Goal: Navigation & Orientation: Find specific page/section

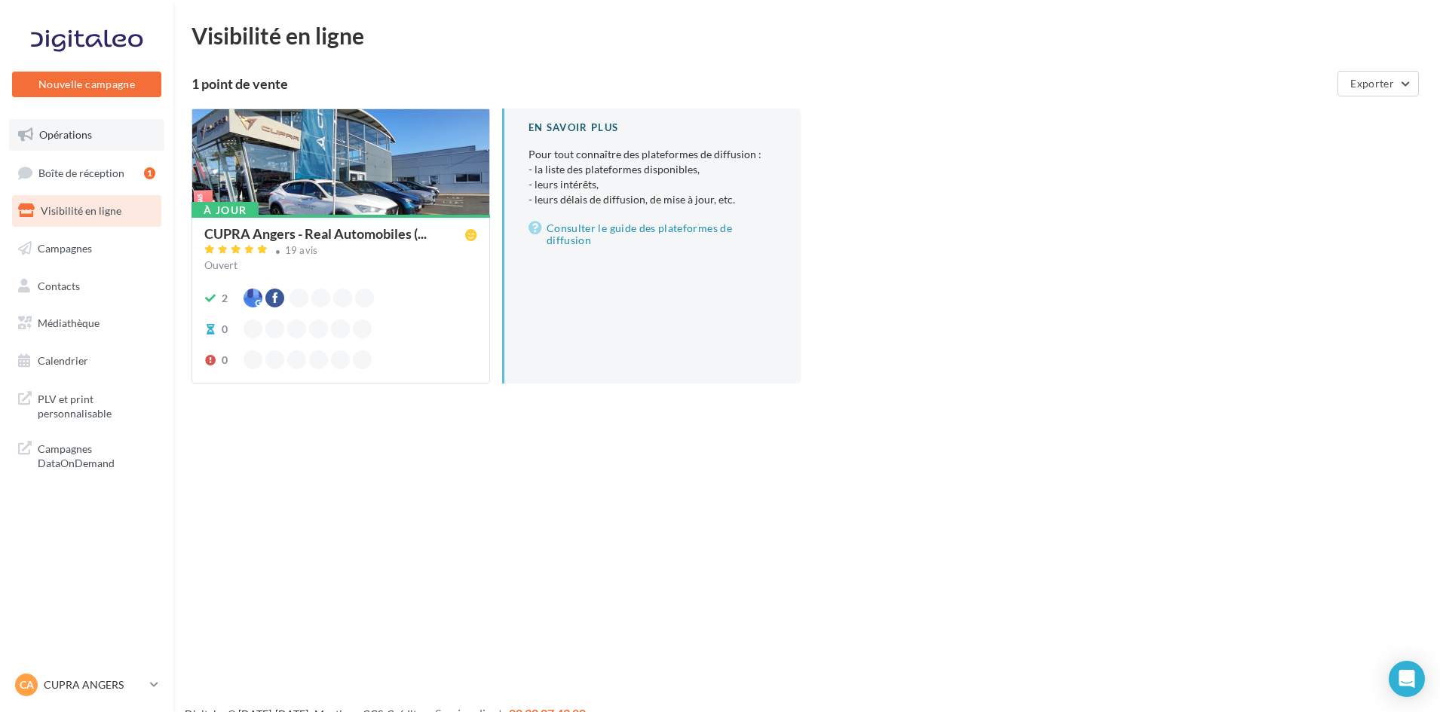
click at [109, 133] on link "Opérations" at bounding box center [86, 135] width 155 height 32
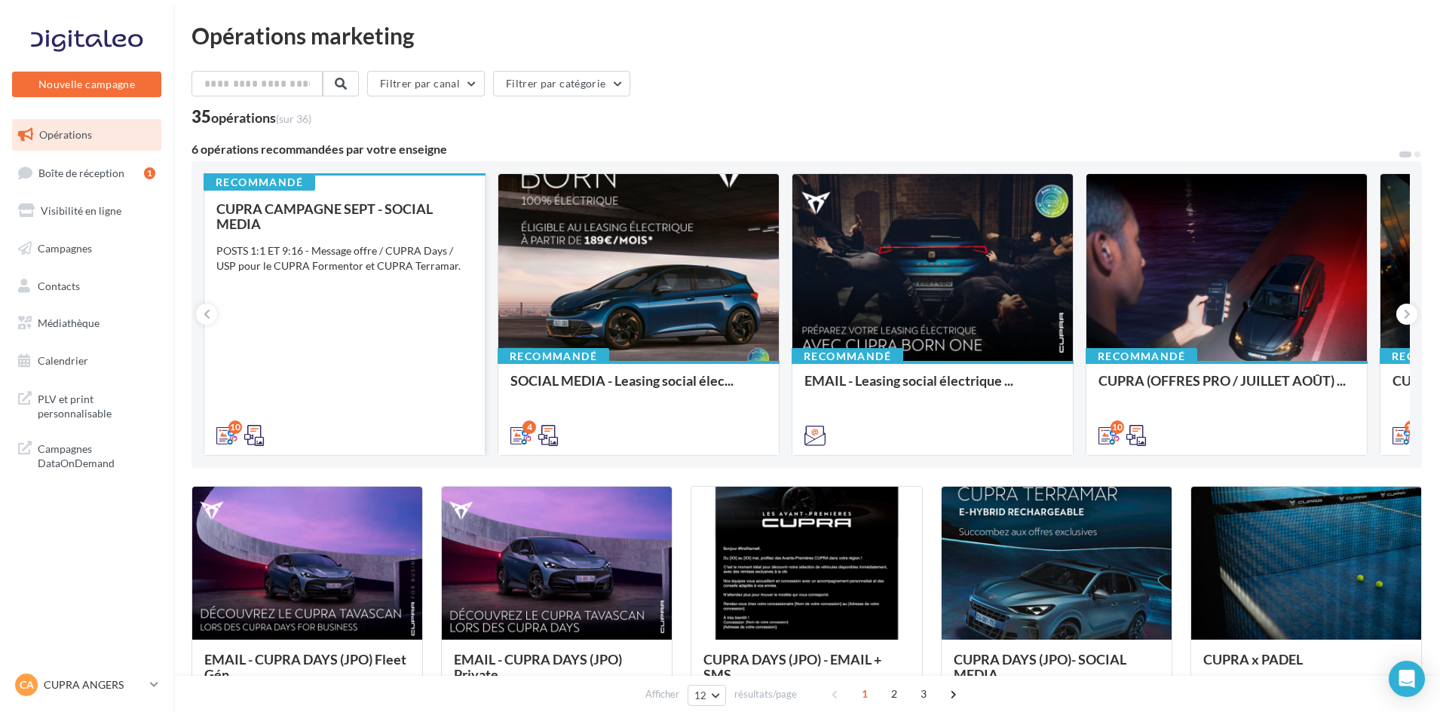
click at [299, 216] on span "CUPRA CAMPAGNE SEPT - SOCIAL MEDIA" at bounding box center [324, 217] width 216 height 32
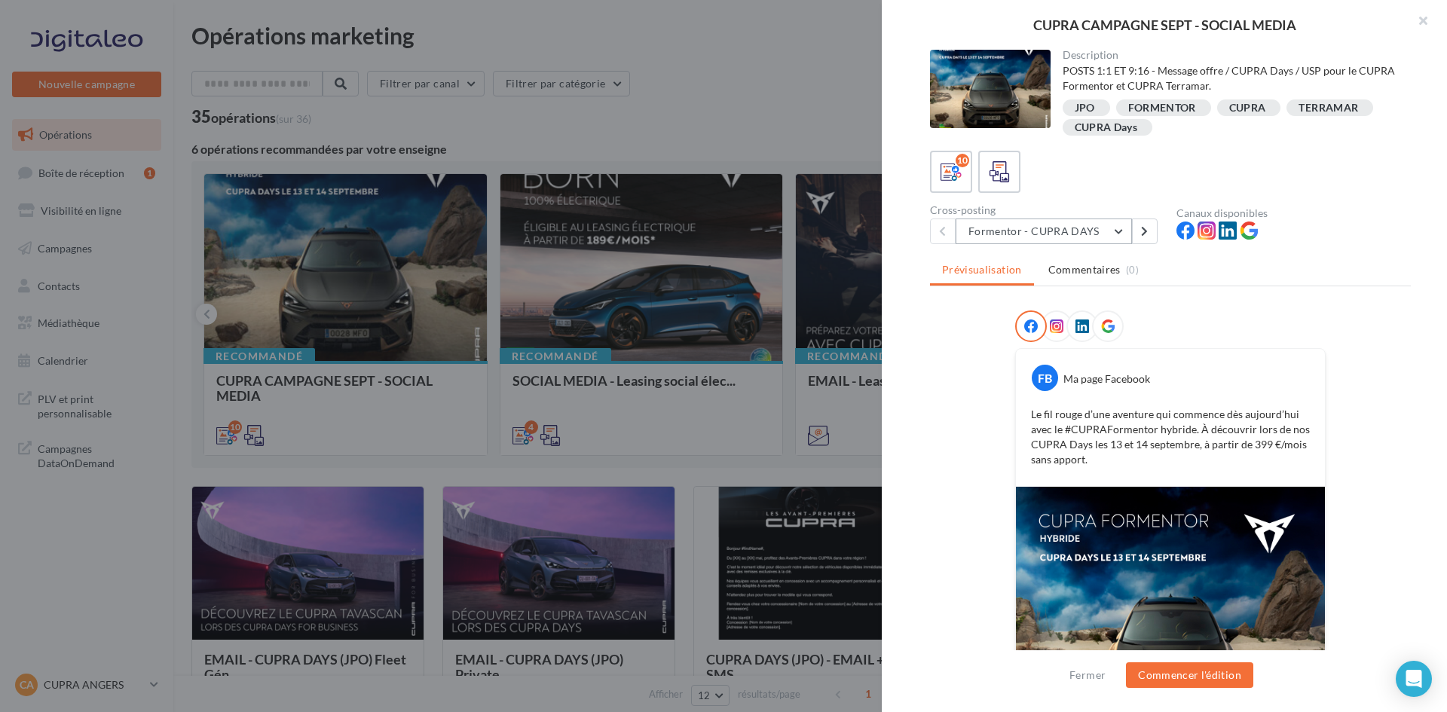
click at [1078, 232] on button "Formentor - CUPRA DAYS" at bounding box center [1044, 232] width 176 height 26
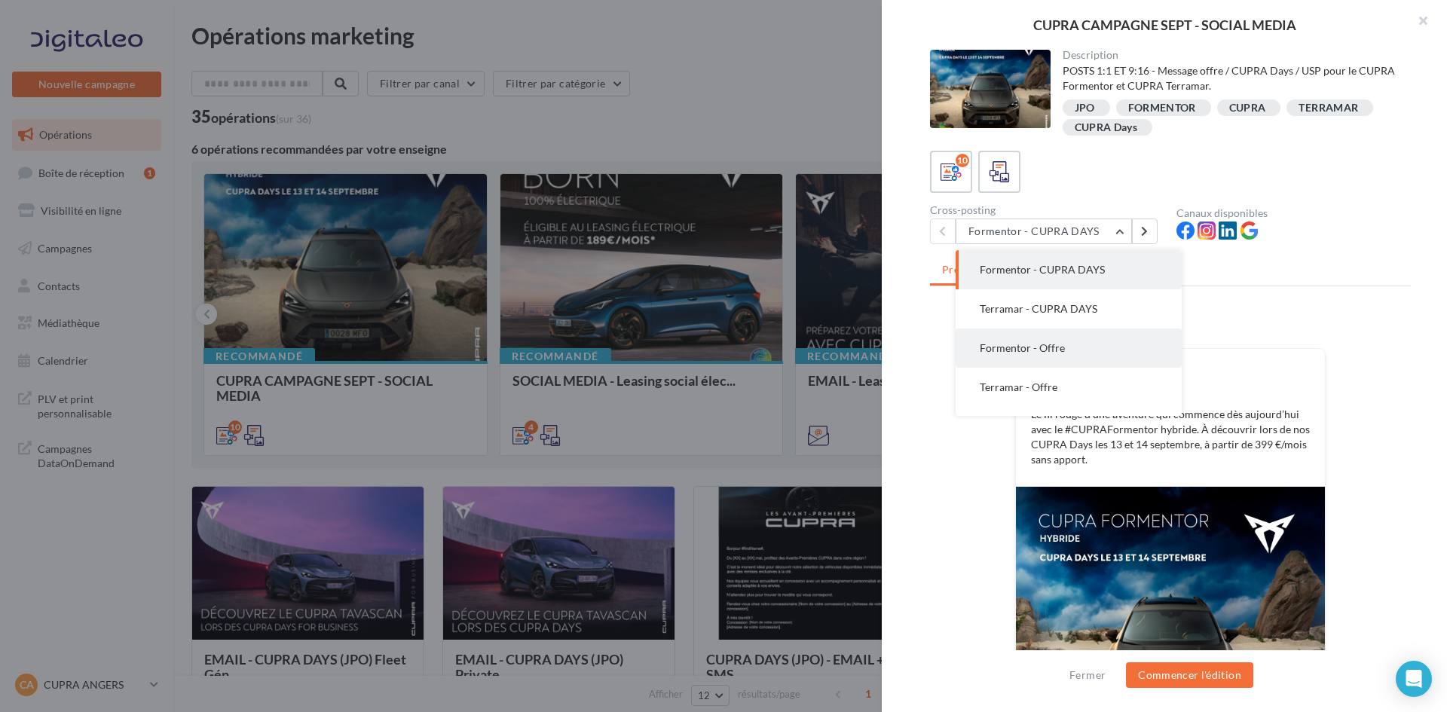
click at [1075, 348] on button "Formentor - Offre" at bounding box center [1069, 348] width 226 height 39
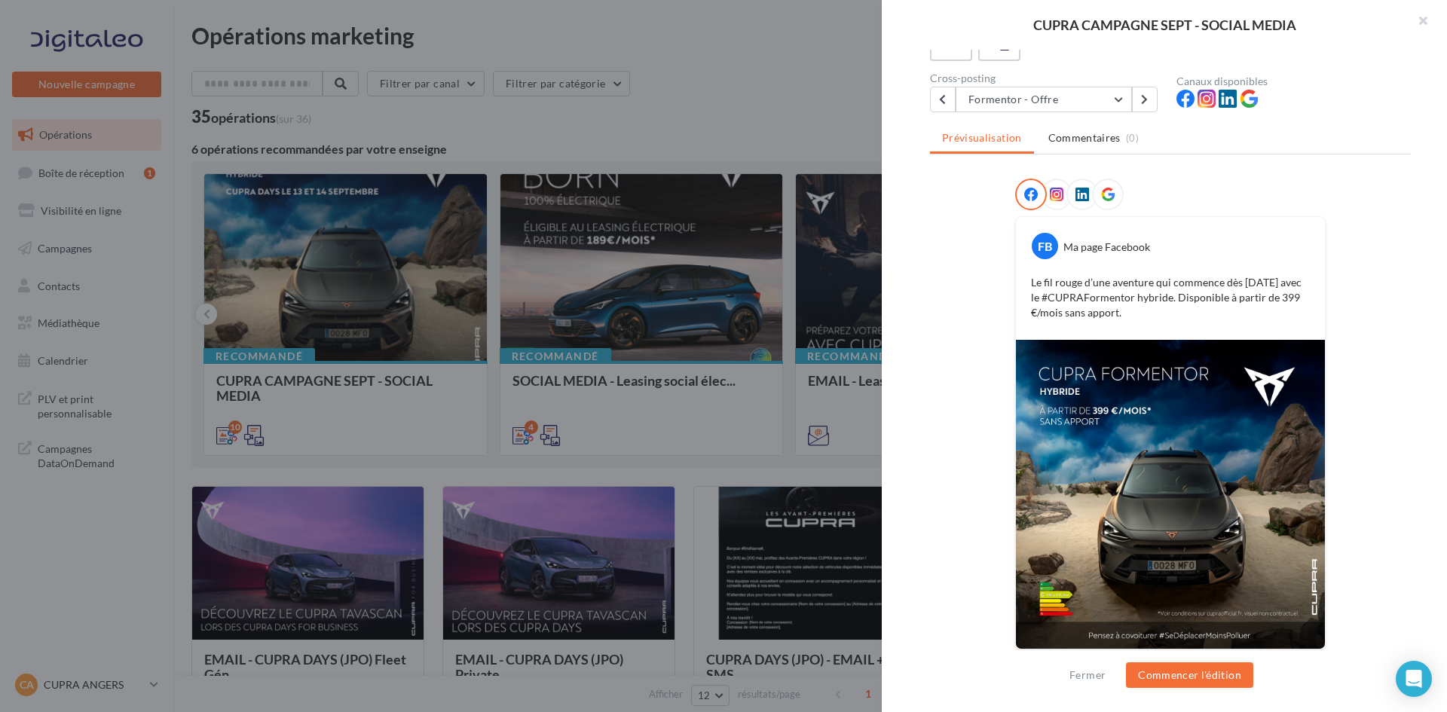
scroll to position [137, 0]
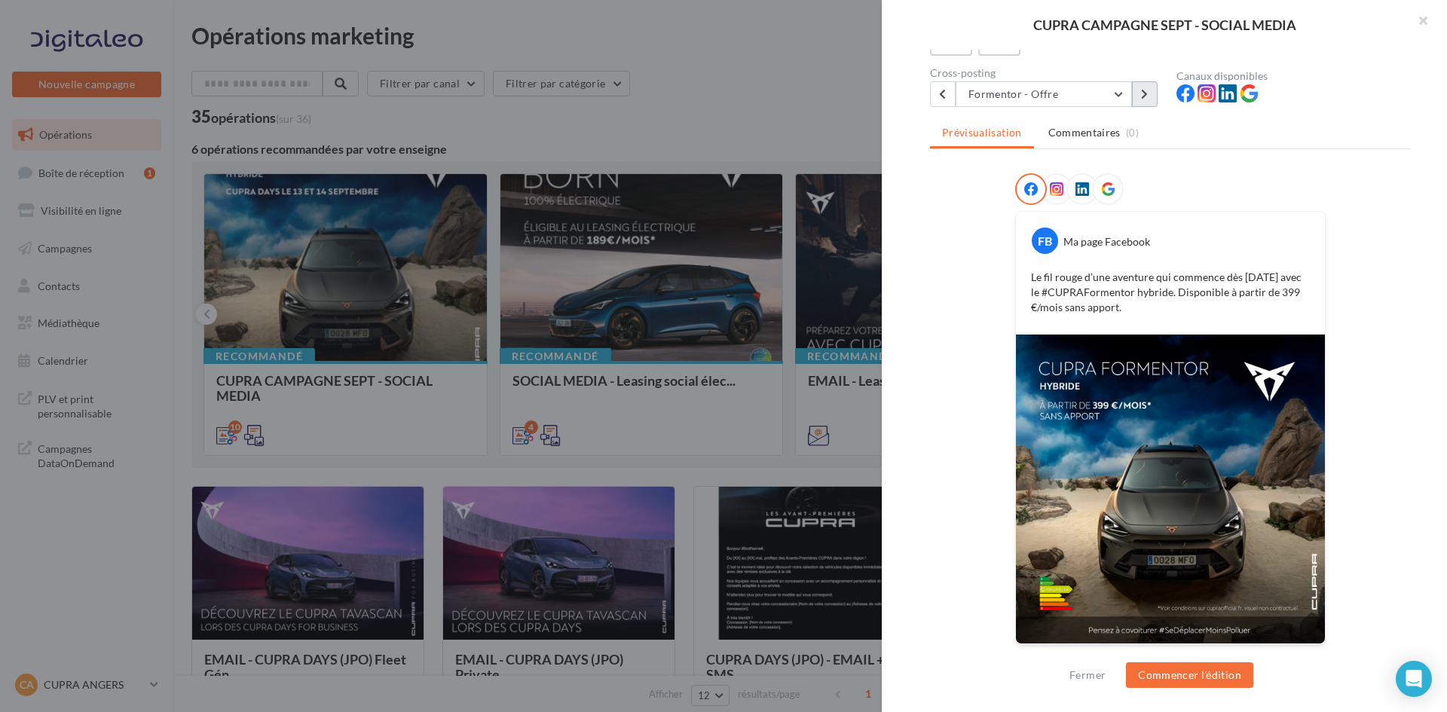
click at [1153, 95] on button at bounding box center [1145, 94] width 26 height 26
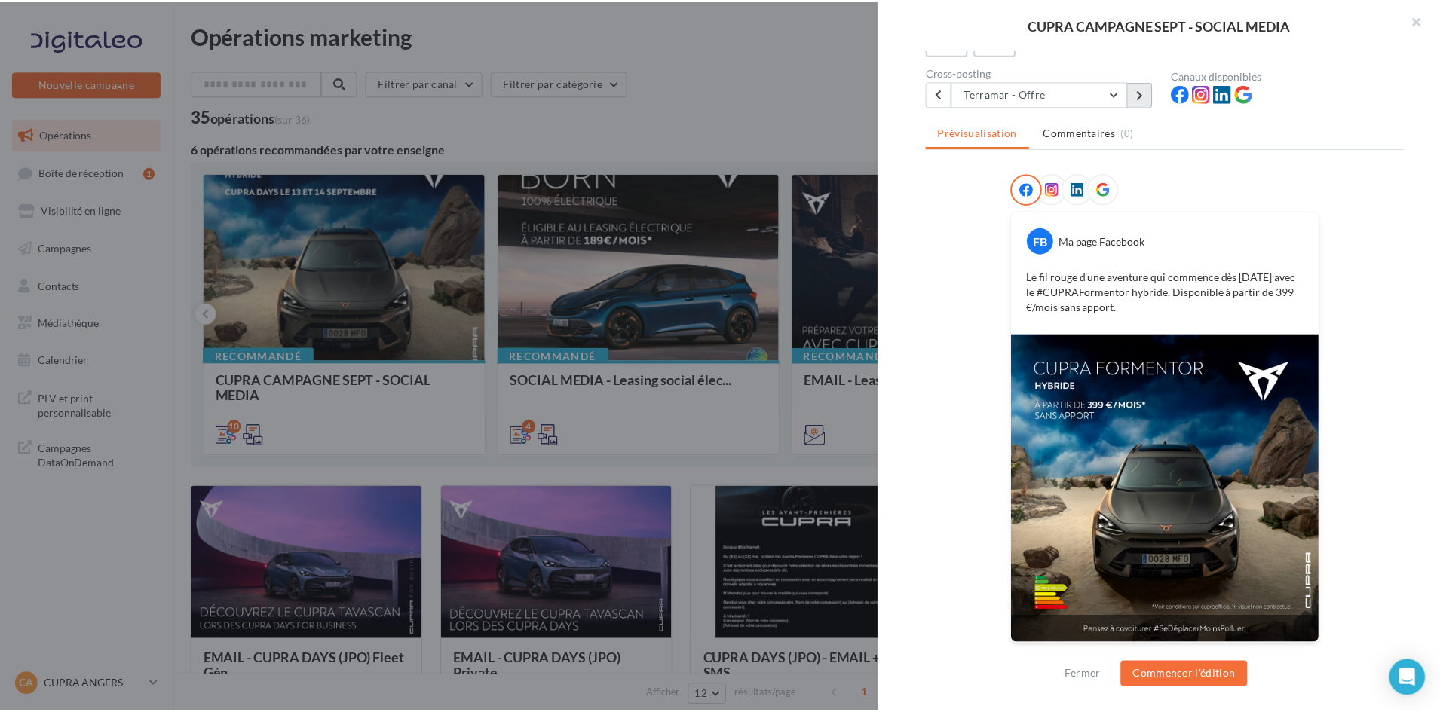
scroll to position [0, 0]
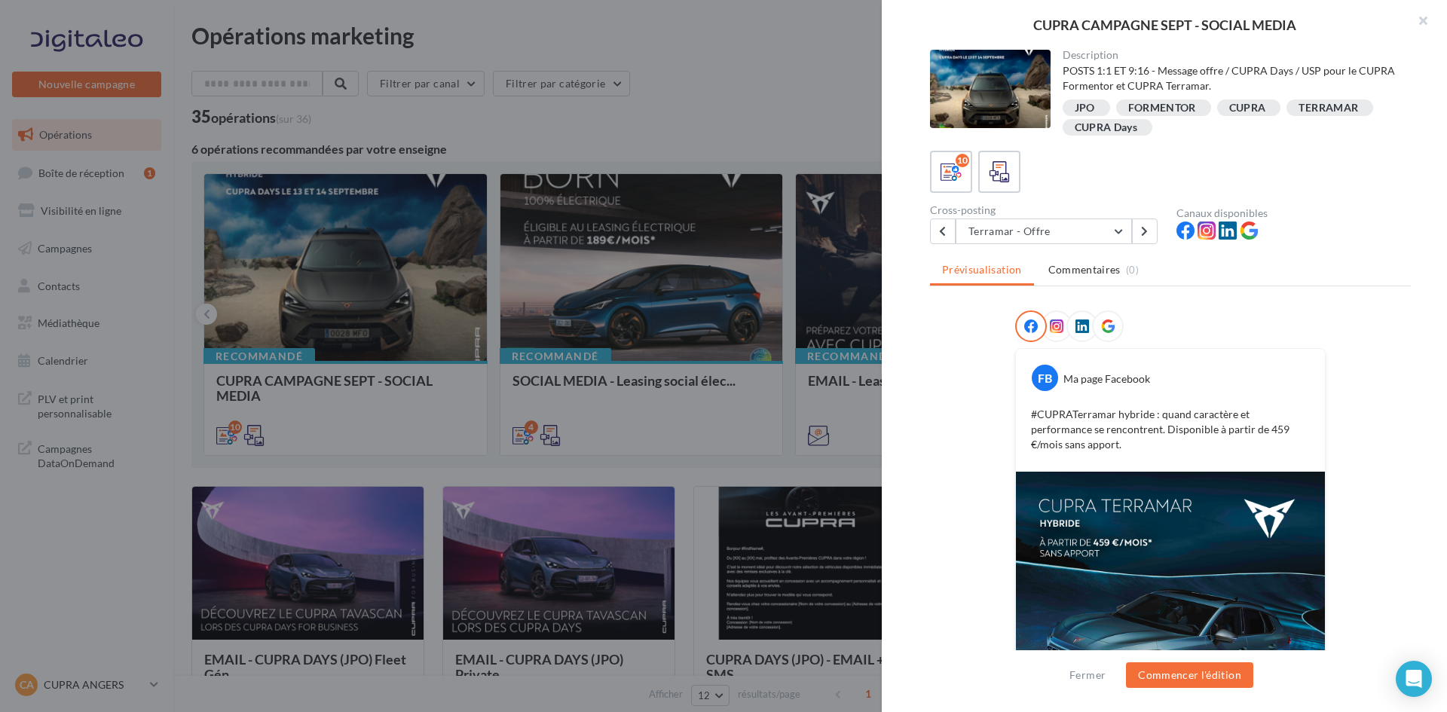
click at [639, 354] on div at bounding box center [723, 356] width 1447 height 712
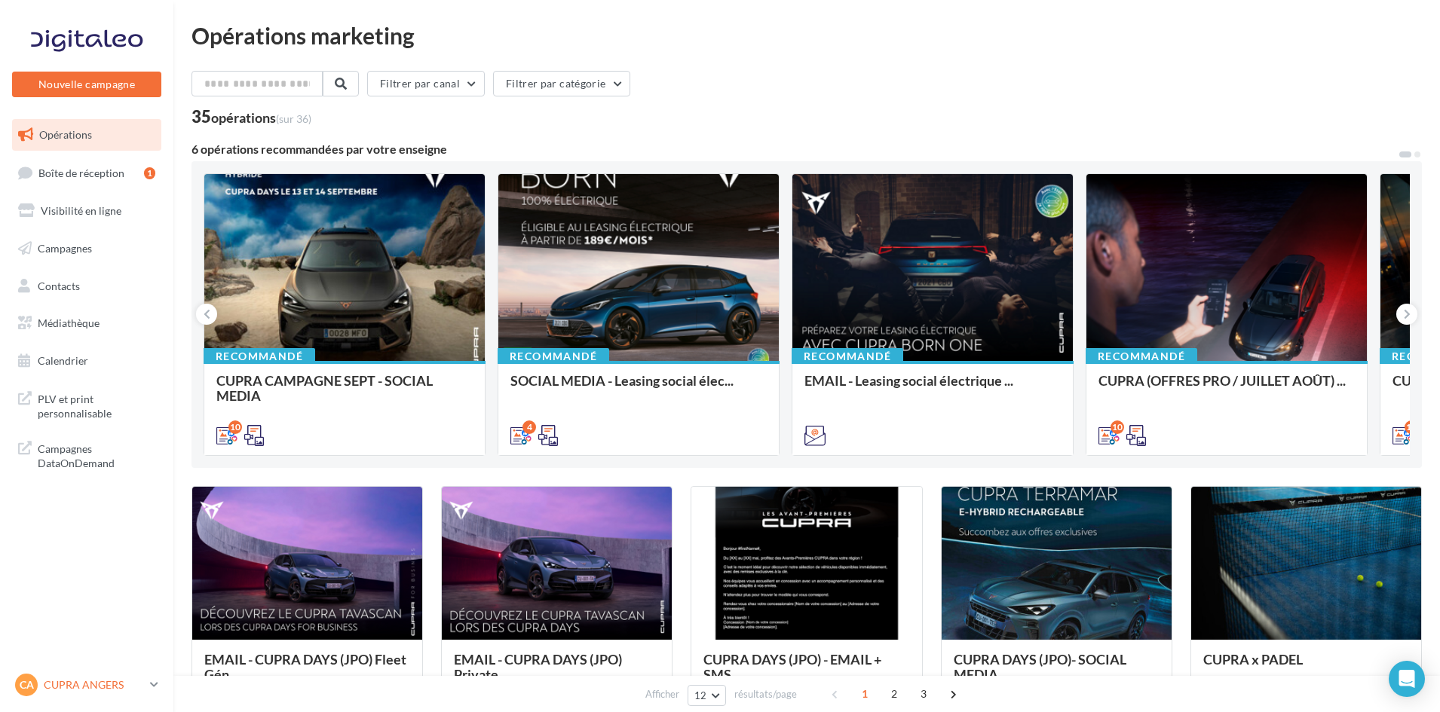
click at [137, 691] on p "CUPRA ANGERS" at bounding box center [94, 685] width 100 height 15
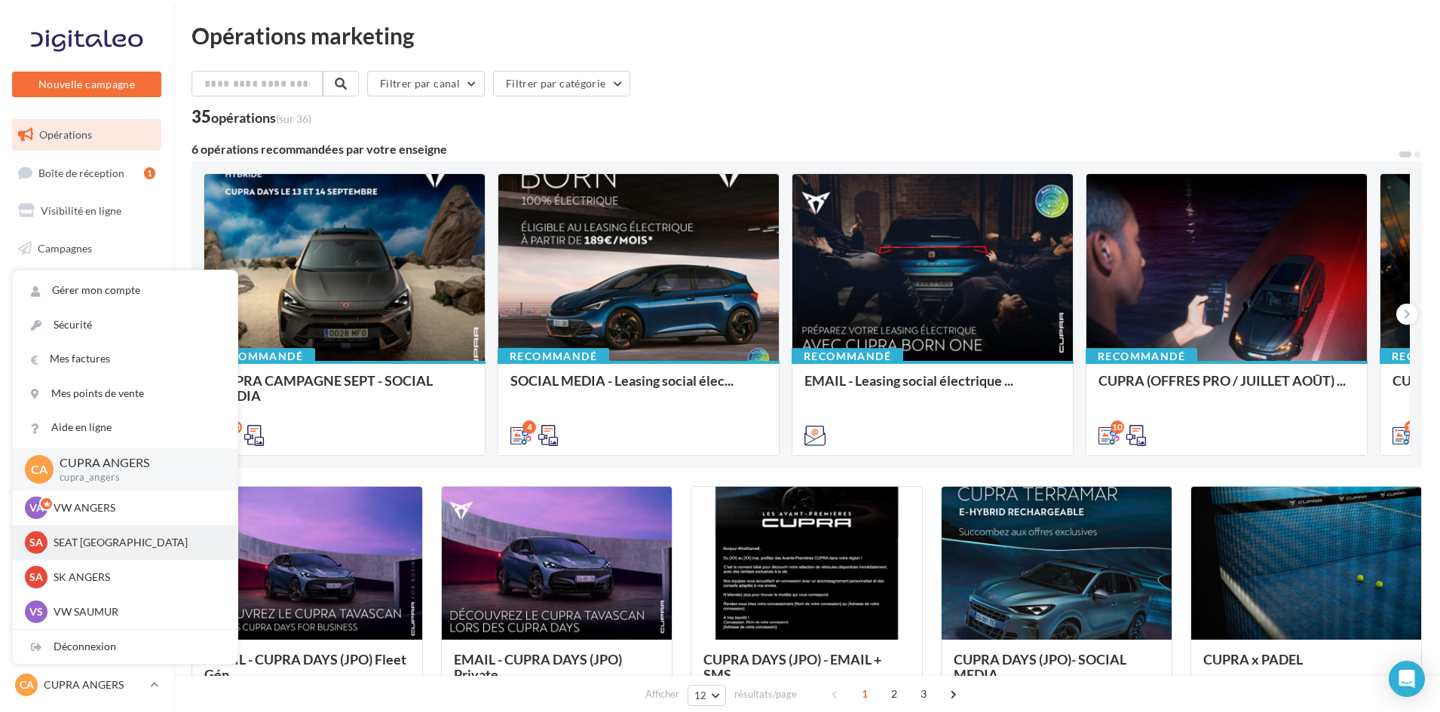
click at [94, 539] on p "SEAT [GEOGRAPHIC_DATA]" at bounding box center [137, 542] width 166 height 15
